Goal: Go to known website: Access a specific website the user already knows

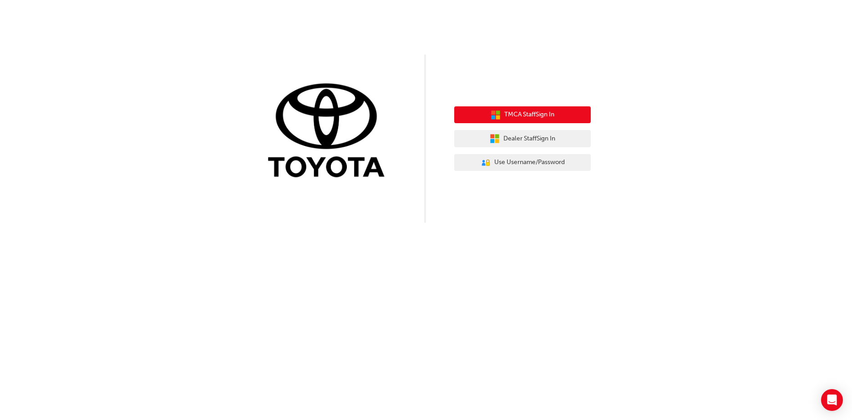
click at [567, 110] on button "TMCA Staff Sign In" at bounding box center [522, 114] width 137 height 17
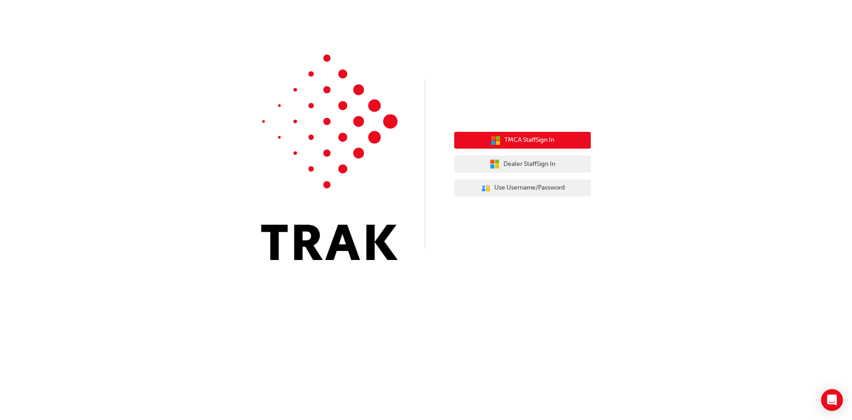
click at [563, 136] on button "TMCA Staff Sign In" at bounding box center [522, 140] width 137 height 17
